Goal: Task Accomplishment & Management: Use online tool/utility

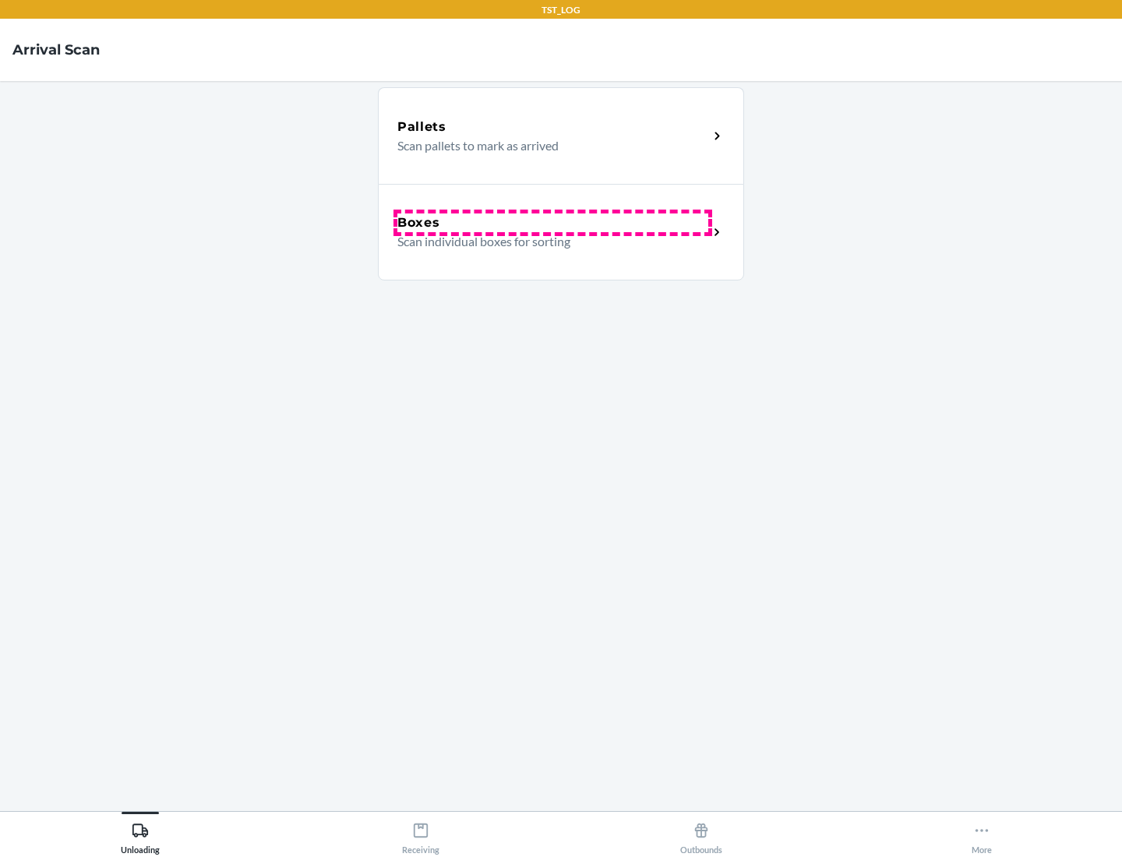
click at [553, 223] on div "Boxes" at bounding box center [552, 223] width 311 height 19
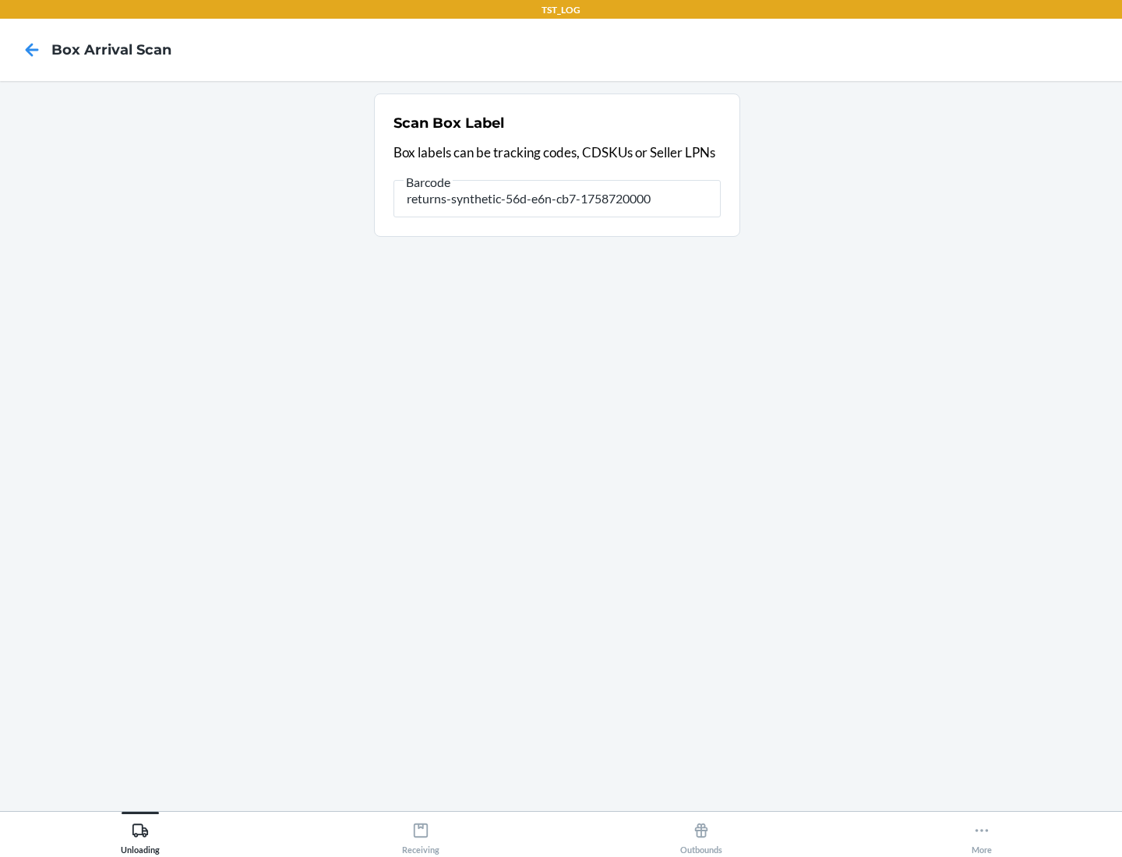
type input "returns-synthetic-56d-e6n-cb7-1758720000"
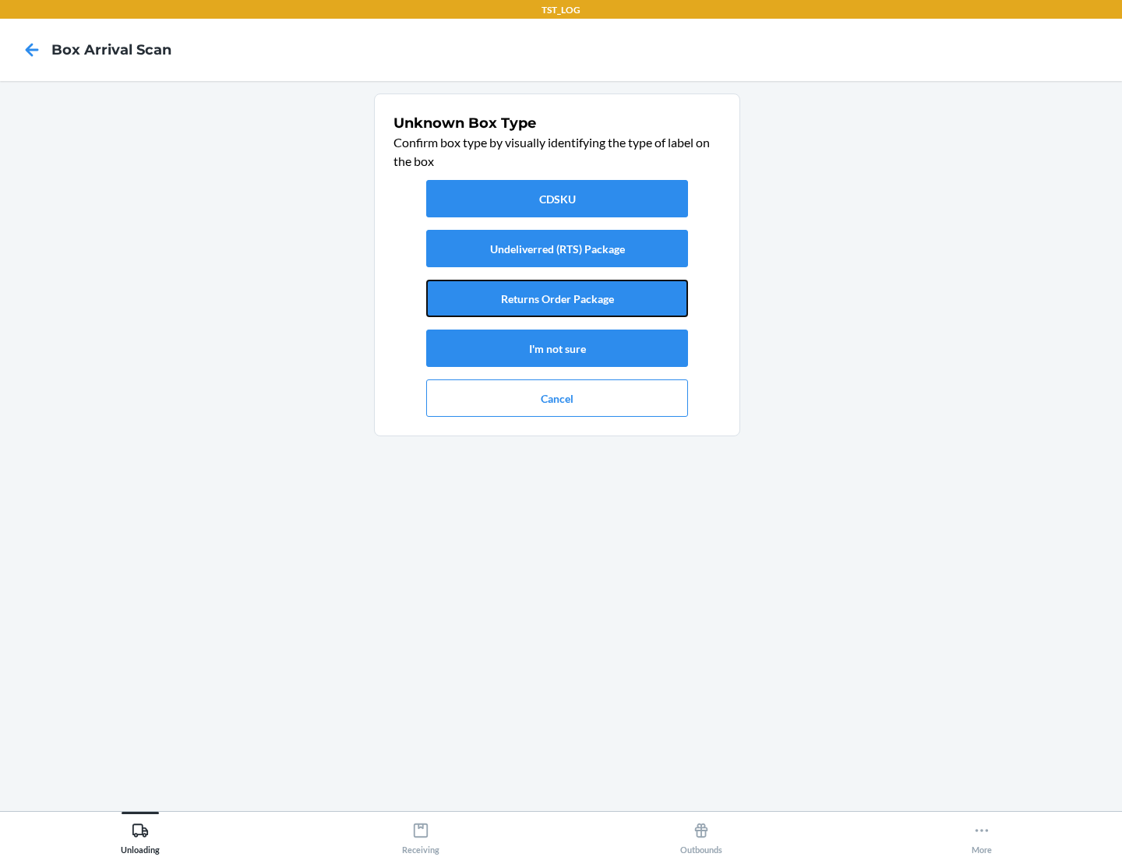
click at [557, 298] on button "Returns Order Package" at bounding box center [557, 298] width 262 height 37
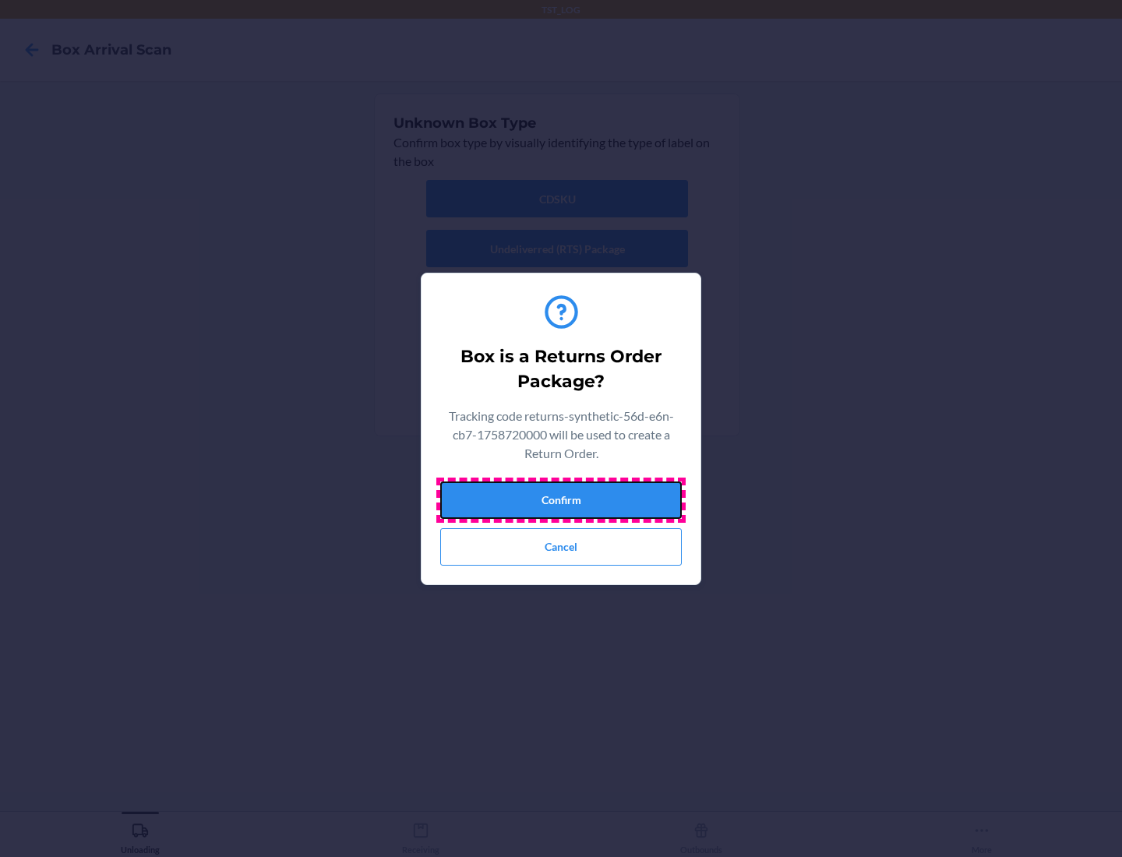
click at [561, 500] on button "Confirm" at bounding box center [561, 500] width 242 height 37
